Goal: Find specific page/section: Find specific page/section

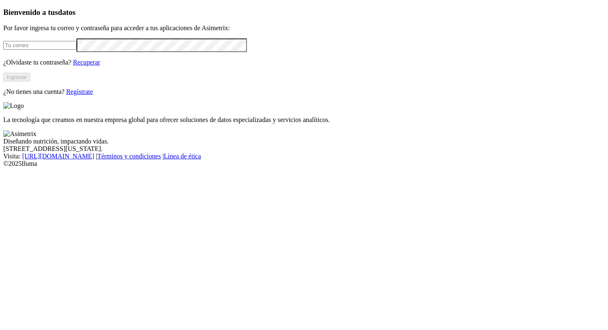
type input "[PERSON_NAME][EMAIL_ADDRESS][PERSON_NAME][DOMAIN_NAME]"
click at [30, 81] on button "Ingresar" at bounding box center [16, 77] width 27 height 9
